Goal: Find specific page/section: Find specific page/section

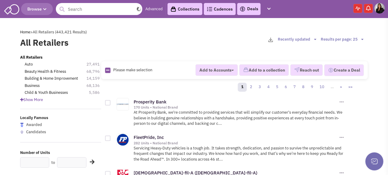
click at [91, 10] on input "text" at bounding box center [99, 9] width 87 height 12
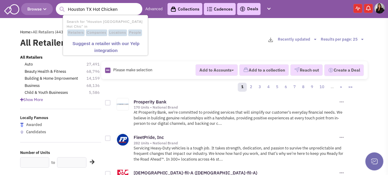
type input "Houston TX Hot Chicken"
click at [58, 5] on button "submit" at bounding box center [62, 9] width 9 height 9
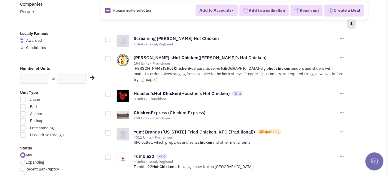
scroll to position [60, 0]
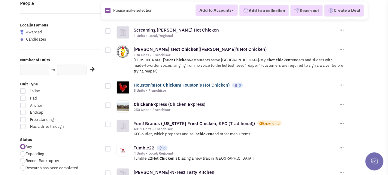
click at [156, 88] on b "Hot" at bounding box center [158, 85] width 8 height 6
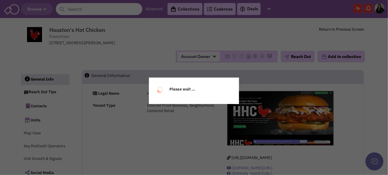
select select
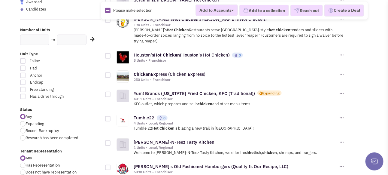
scroll to position [120, 0]
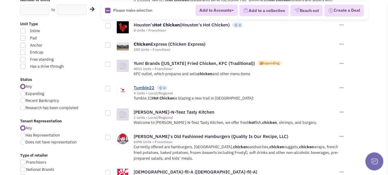
click at [145, 90] on link "Tumble22" at bounding box center [144, 88] width 21 height 6
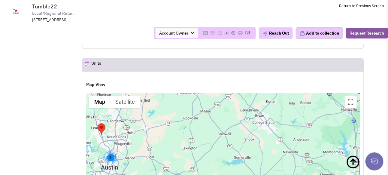
scroll to position [218, 0]
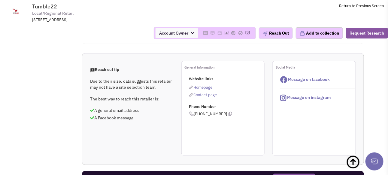
click at [204, 90] on span "Homepage" at bounding box center [203, 87] width 19 height 5
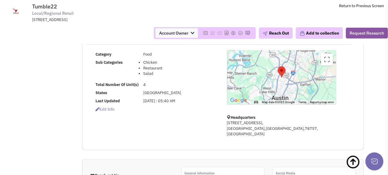
scroll to position [0, 0]
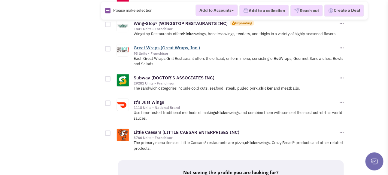
scroll to position [541, 0]
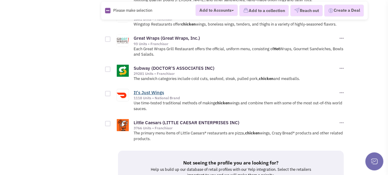
click at [152, 90] on link "It's Just Wings" at bounding box center [149, 93] width 30 height 6
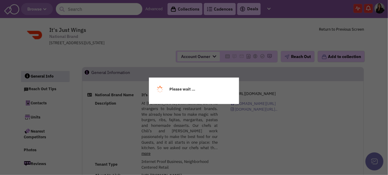
select select
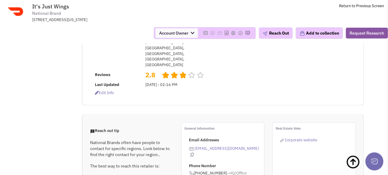
scroll to position [240, 0]
